Goal: Check status: Check status

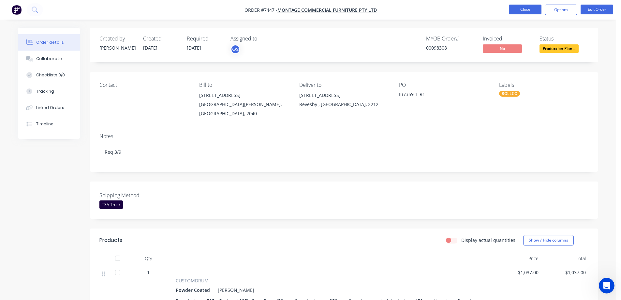
click at [526, 9] on button "Close" at bounding box center [525, 10] width 33 height 10
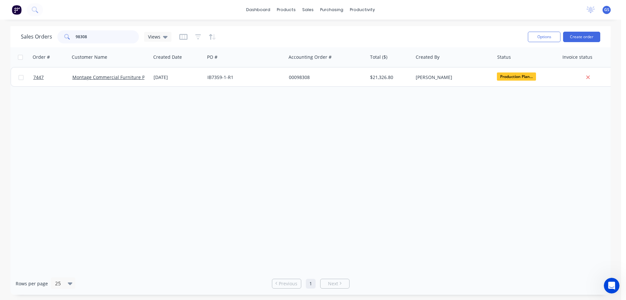
drag, startPoint x: 88, startPoint y: 37, endPoint x: 55, endPoint y: 40, distance: 33.1
click at [55, 40] on div "Sales Orders 98308 Views" at bounding box center [96, 36] width 151 height 13
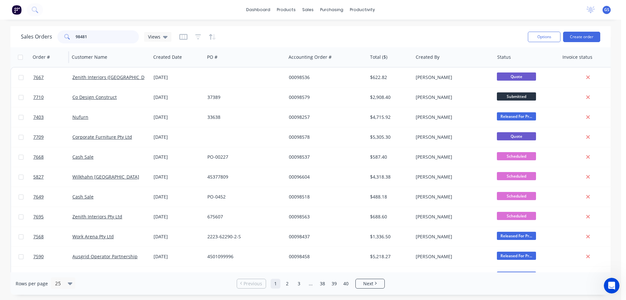
type input "98481"
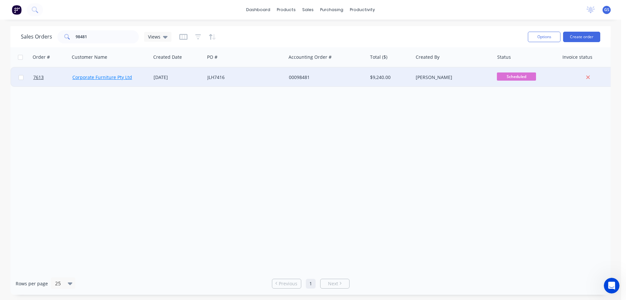
click at [96, 76] on link "Corporate Furniture Pty Ltd" at bounding box center [102, 77] width 60 height 6
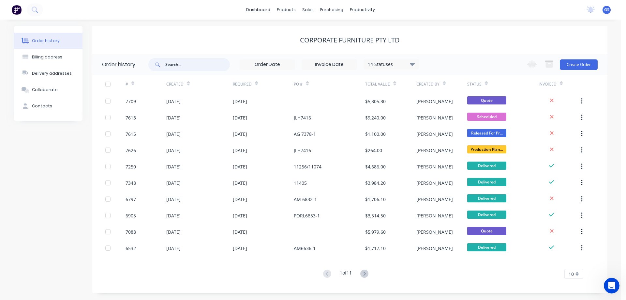
click at [180, 68] on input "text" at bounding box center [197, 64] width 65 height 13
type input "98481"
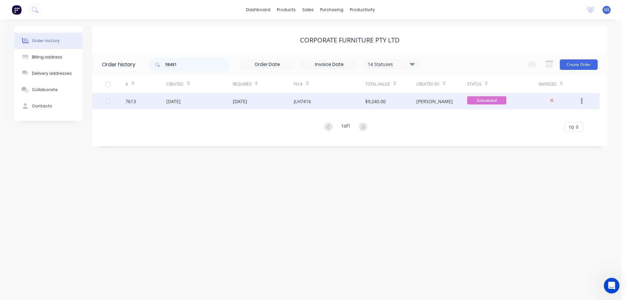
click at [221, 106] on div "[DATE]" at bounding box center [199, 101] width 66 height 16
